Goal: Ask a question

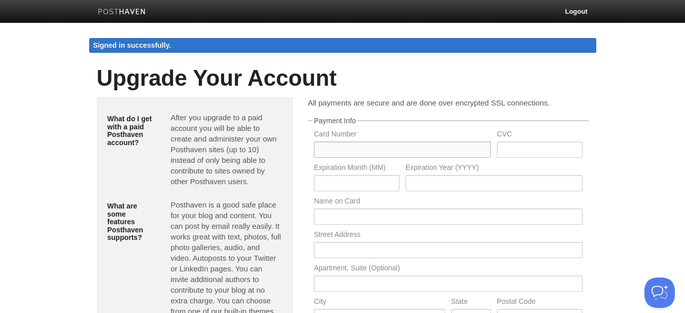
click at [385, 149] on input "text" at bounding box center [402, 149] width 177 height 16
click at [615, 124] on body "Logout Signed in successfully. Signed in successfully. × Create a new site Edit…" at bounding box center [342, 245] width 685 height 490
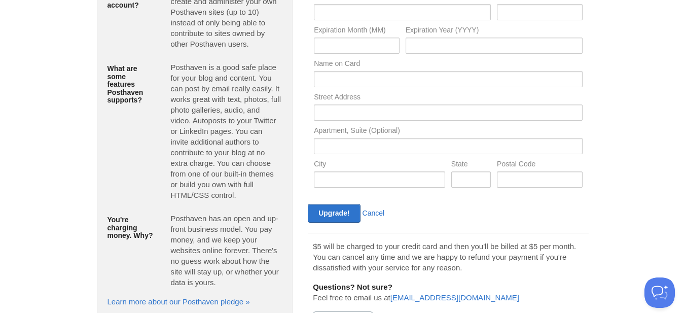
scroll to position [177, 0]
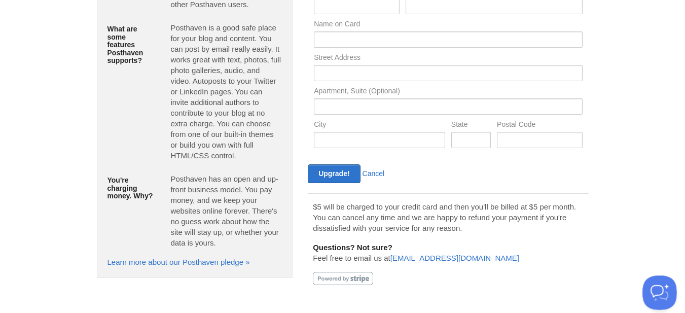
click at [659, 284] on button "Open Beacon popover" at bounding box center [657, 290] width 30 height 30
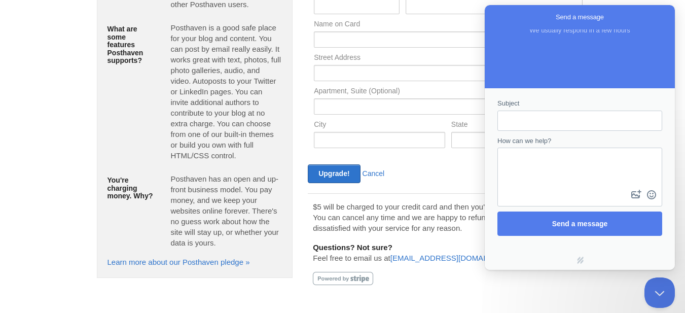
scroll to position [0, 0]
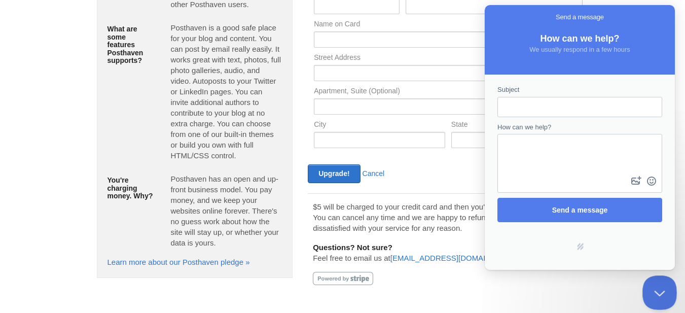
click at [663, 291] on button "Close Beacon popover" at bounding box center [657, 290] width 30 height 30
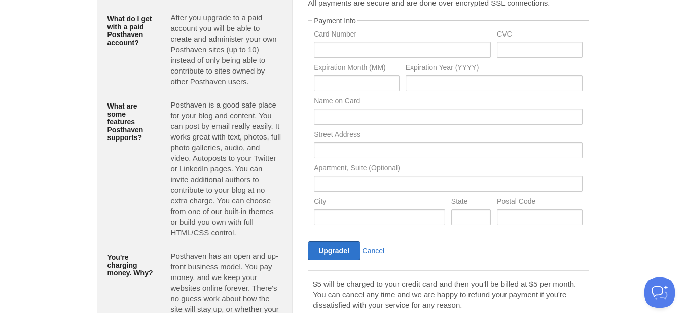
scroll to position [177, 0]
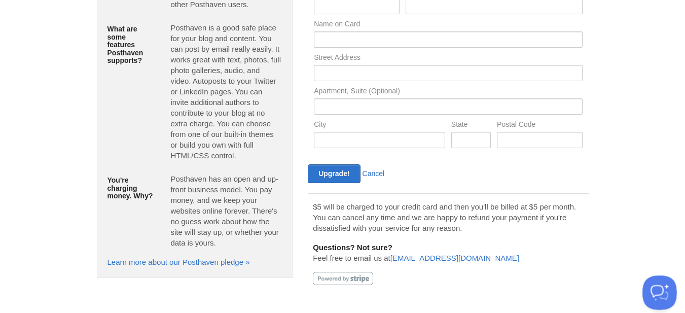
click at [661, 285] on button "Open Beacon popover" at bounding box center [657, 290] width 30 height 30
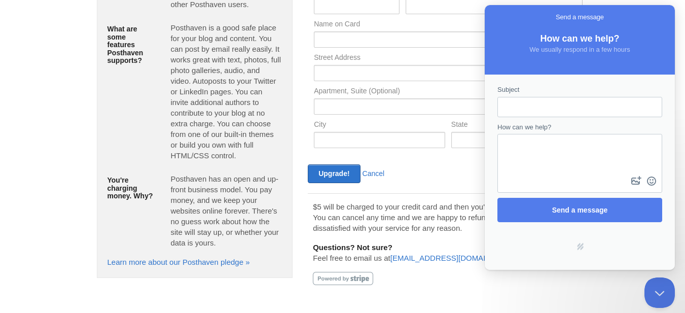
click at [542, 106] on input "Subject" at bounding box center [579, 107] width 149 height 18
click at [532, 110] on input "Yearly Pazyment" at bounding box center [579, 107] width 149 height 18
type input "Yearly Payment"
click at [551, 135] on textarea "How can we help?" at bounding box center [579, 154] width 163 height 39
type textarea "Do you have yearly plan ?"
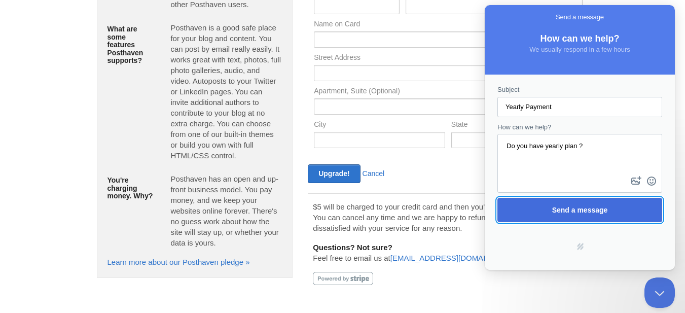
click at [587, 214] on span "Send a message" at bounding box center [580, 209] width 142 height 23
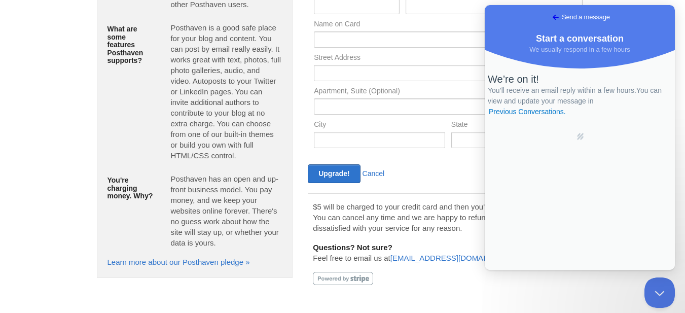
scroll to position [0, 0]
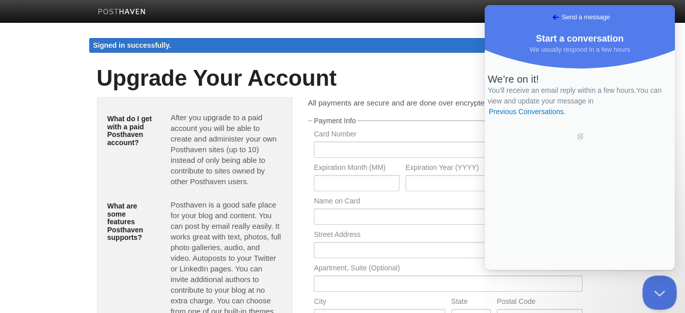
click at [651, 286] on button "Close Beacon popover" at bounding box center [657, 290] width 30 height 30
